Goal: Task Accomplishment & Management: Complete application form

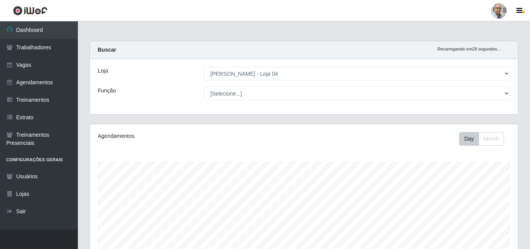
select select "251"
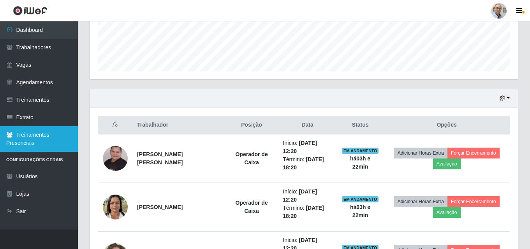
scroll to position [161, 428]
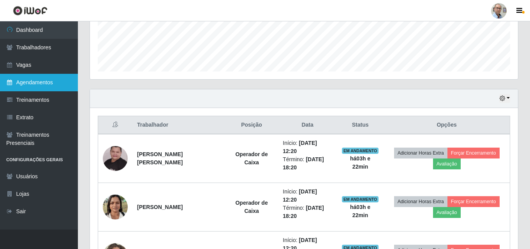
click at [41, 84] on link "Agendamentos" at bounding box center [39, 83] width 78 height 18
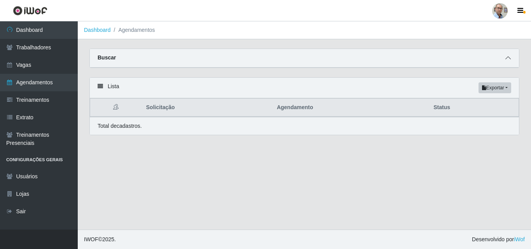
click at [507, 61] on icon at bounding box center [508, 57] width 5 height 5
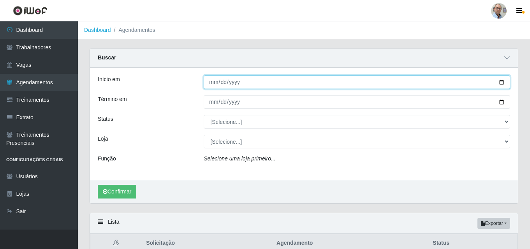
click at [504, 81] on input "Início em" at bounding box center [356, 82] width 306 height 14
type input "[DATE]"
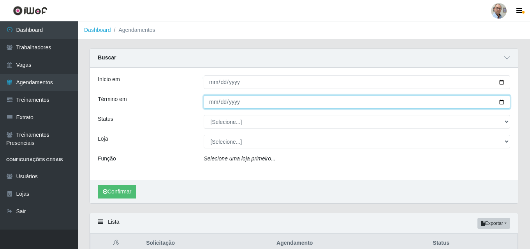
click at [500, 104] on input "Término em" at bounding box center [356, 102] width 306 height 14
type input "[DATE]"
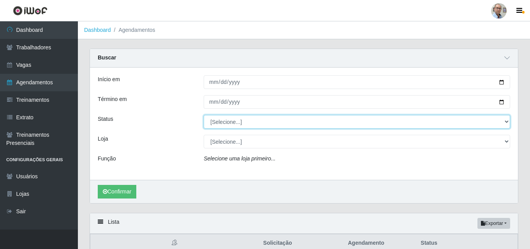
click at [280, 123] on select "[Selecione...] AGENDADO AGUARDANDO LIBERAR EM ANDAMENTO EM REVISÃO FINALIZADO C…" at bounding box center [356, 122] width 306 height 14
select select "AGENDADO"
click at [203, 116] on select "[Selecione...] AGENDADO AGUARDANDO LIBERAR EM ANDAMENTO EM REVISÃO FINALIZADO C…" at bounding box center [356, 122] width 306 height 14
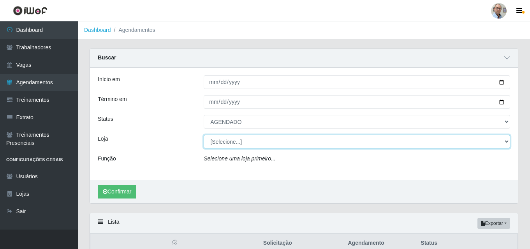
click at [246, 147] on select "[Selecione...] Mar Vermelho - Loja 04" at bounding box center [356, 142] width 306 height 14
select select "251"
click at [203, 135] on select "[Selecione...] Mar Vermelho - Loja 04" at bounding box center [356, 142] width 306 height 14
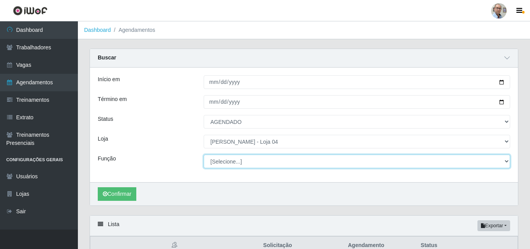
click at [239, 163] on select "[Selecione...] ASG ASG + ASG ++ Auxiliar de Depósito Auxiliar de Depósito + Aux…" at bounding box center [356, 162] width 306 height 14
select select "22"
click at [203, 155] on select "[Selecione...] ASG ASG + ASG ++ Auxiliar de Depósito Auxiliar de Depósito + Aux…" at bounding box center [356, 162] width 306 height 14
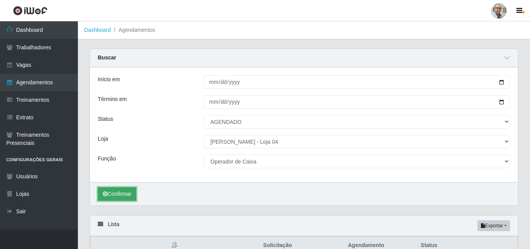
click at [127, 192] on button "Confirmar" at bounding box center [117, 195] width 39 height 14
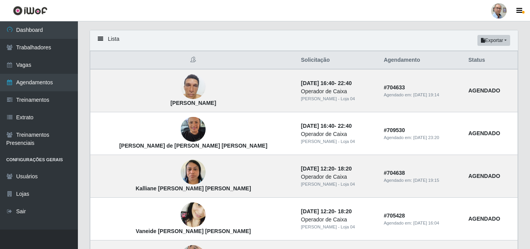
scroll to position [172, 0]
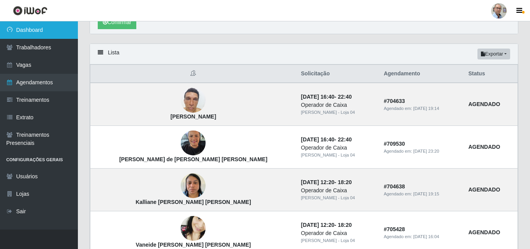
click at [31, 31] on link "Dashboard" at bounding box center [39, 30] width 78 height 18
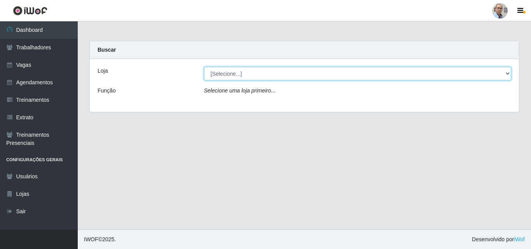
click at [253, 74] on select "[Selecione...] Mar Vermelho - Loja 04" at bounding box center [358, 74] width 308 height 14
select select "251"
click at [204, 67] on select "[Selecione...] Mar Vermelho - Loja 04" at bounding box center [358, 74] width 308 height 14
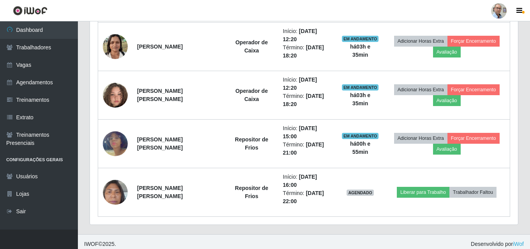
scroll to position [372, 0]
